Goal: Task Accomplishment & Management: Manage account settings

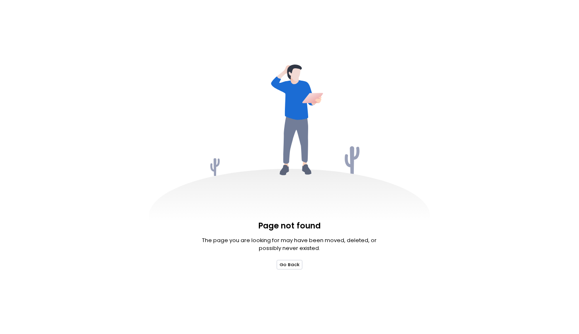
click at [288, 268] on button "Go Back" at bounding box center [289, 264] width 26 height 9
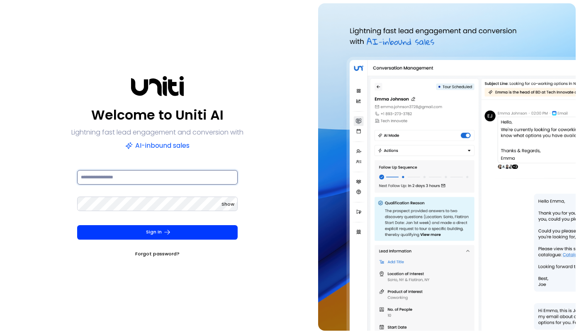
type input "**********"
click at [126, 181] on input "**********" at bounding box center [157, 177] width 160 height 15
click at [237, 254] on div "Sign In Forgot password?" at bounding box center [157, 241] width 160 height 33
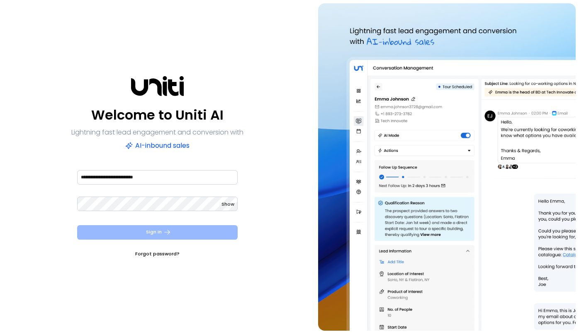
click at [148, 232] on button "Sign In" at bounding box center [157, 232] width 160 height 15
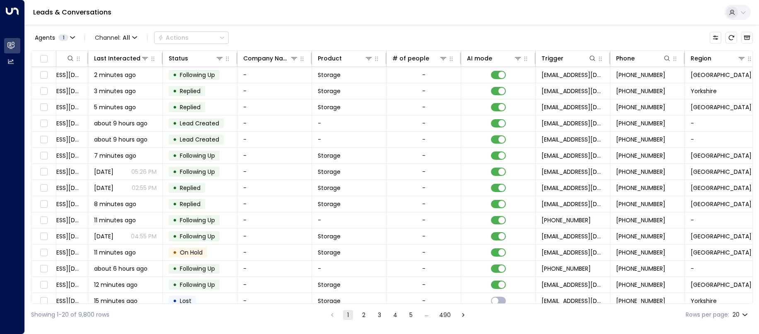
scroll to position [0, 202]
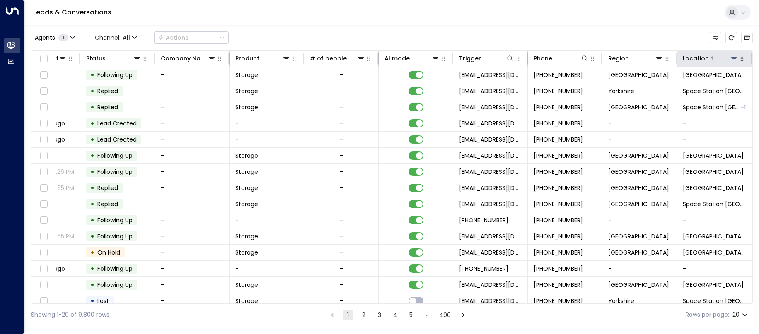
click at [578, 61] on div "Location" at bounding box center [696, 58] width 26 height 10
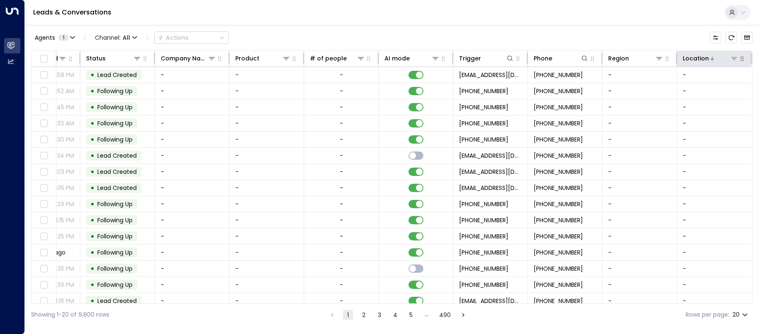
click at [578, 59] on div "Location" at bounding box center [696, 58] width 26 height 10
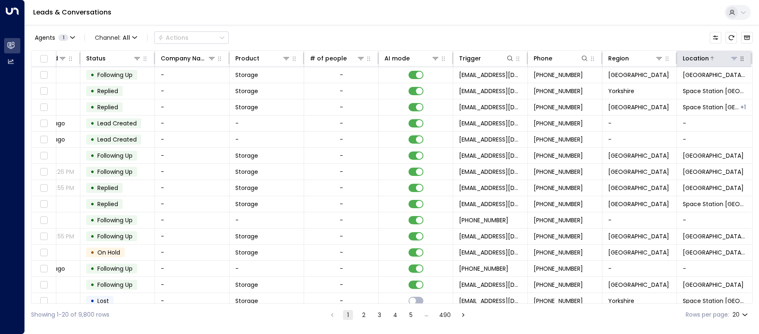
click at [578, 61] on icon at bounding box center [734, 58] width 7 height 7
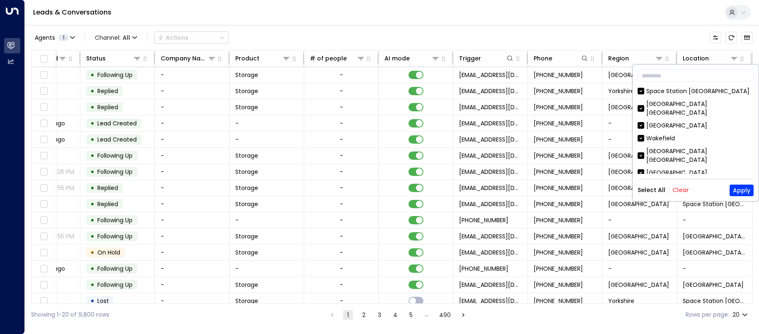
click at [578, 189] on button "Clear" at bounding box center [681, 190] width 17 height 7
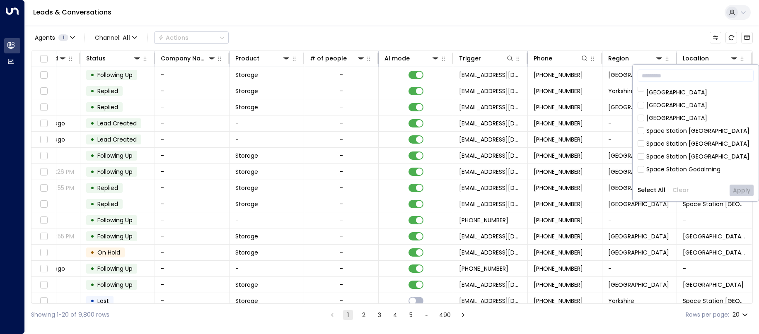
scroll to position [207, 0]
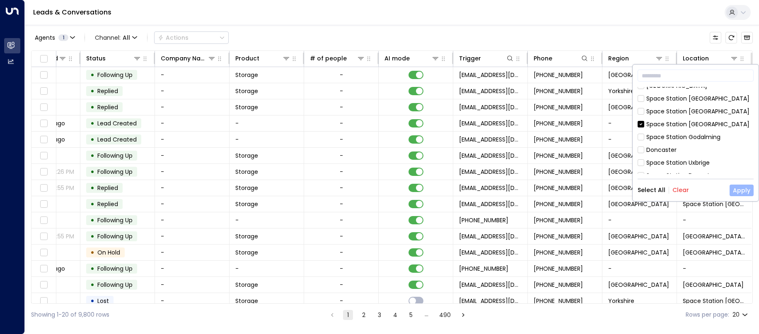
click at [578, 192] on button "Apply" at bounding box center [742, 191] width 24 height 12
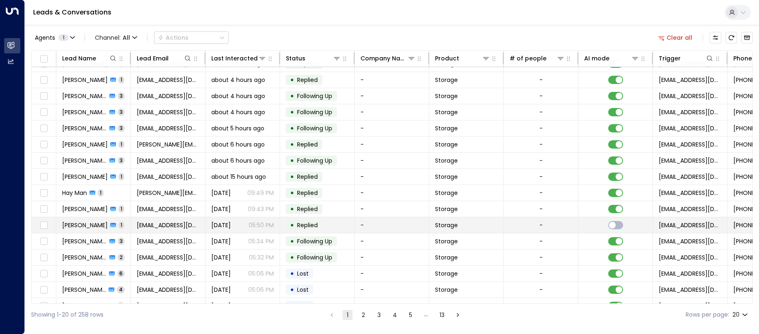
scroll to position [89, 0]
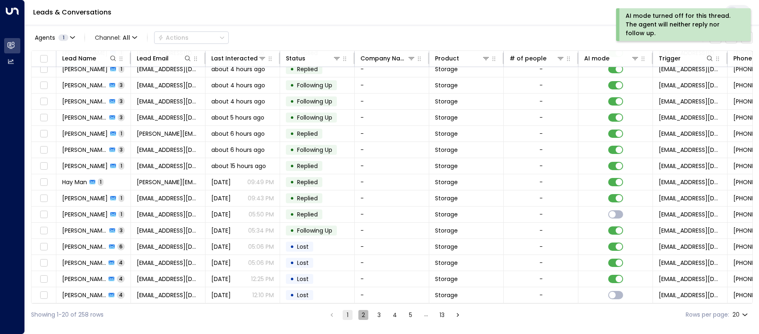
click at [363, 317] on button "2" at bounding box center [363, 315] width 10 height 10
